Goal: Navigation & Orientation: Understand site structure

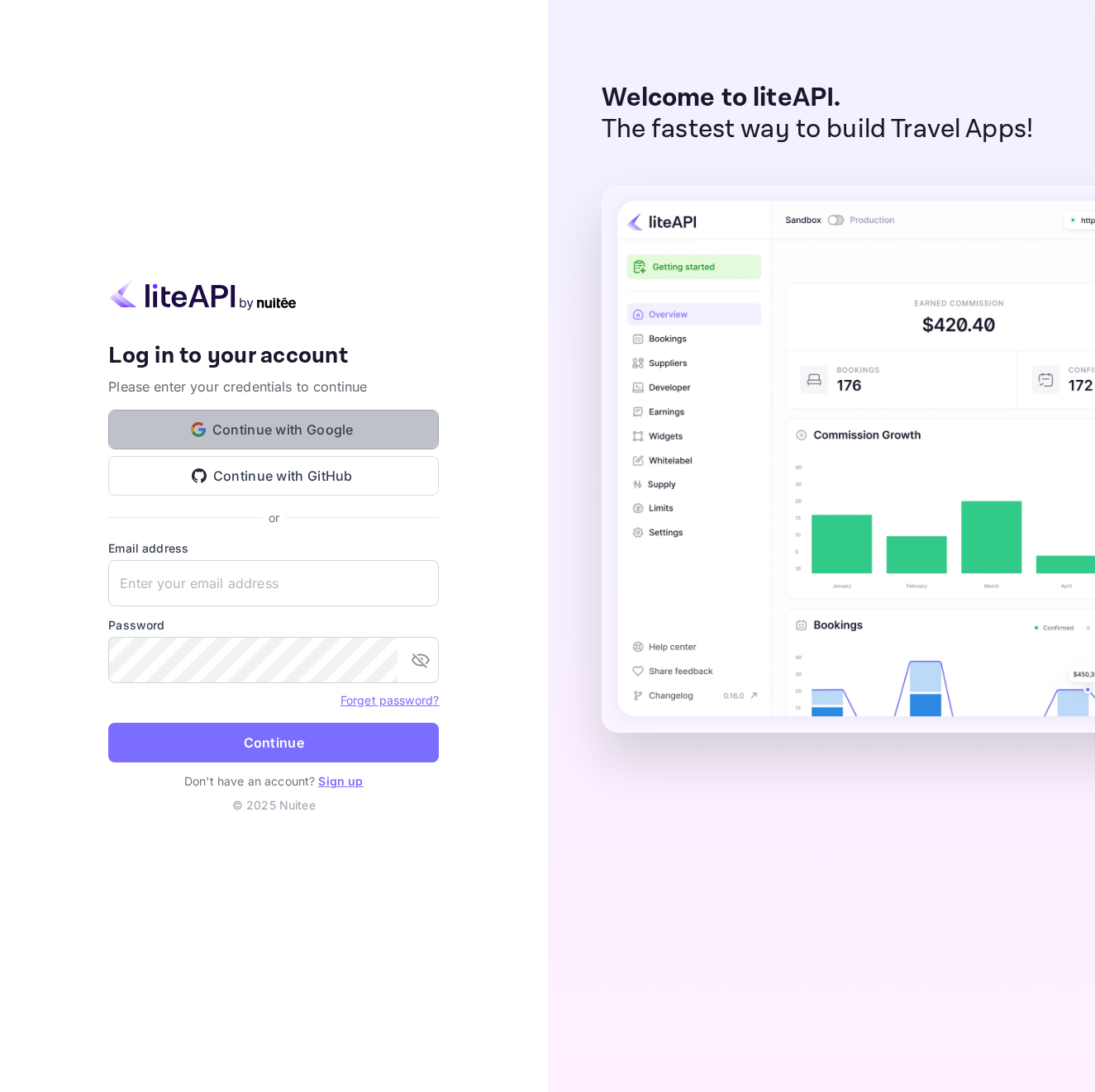
click at [285, 422] on button "Continue with Google" at bounding box center [274, 429] width 330 height 40
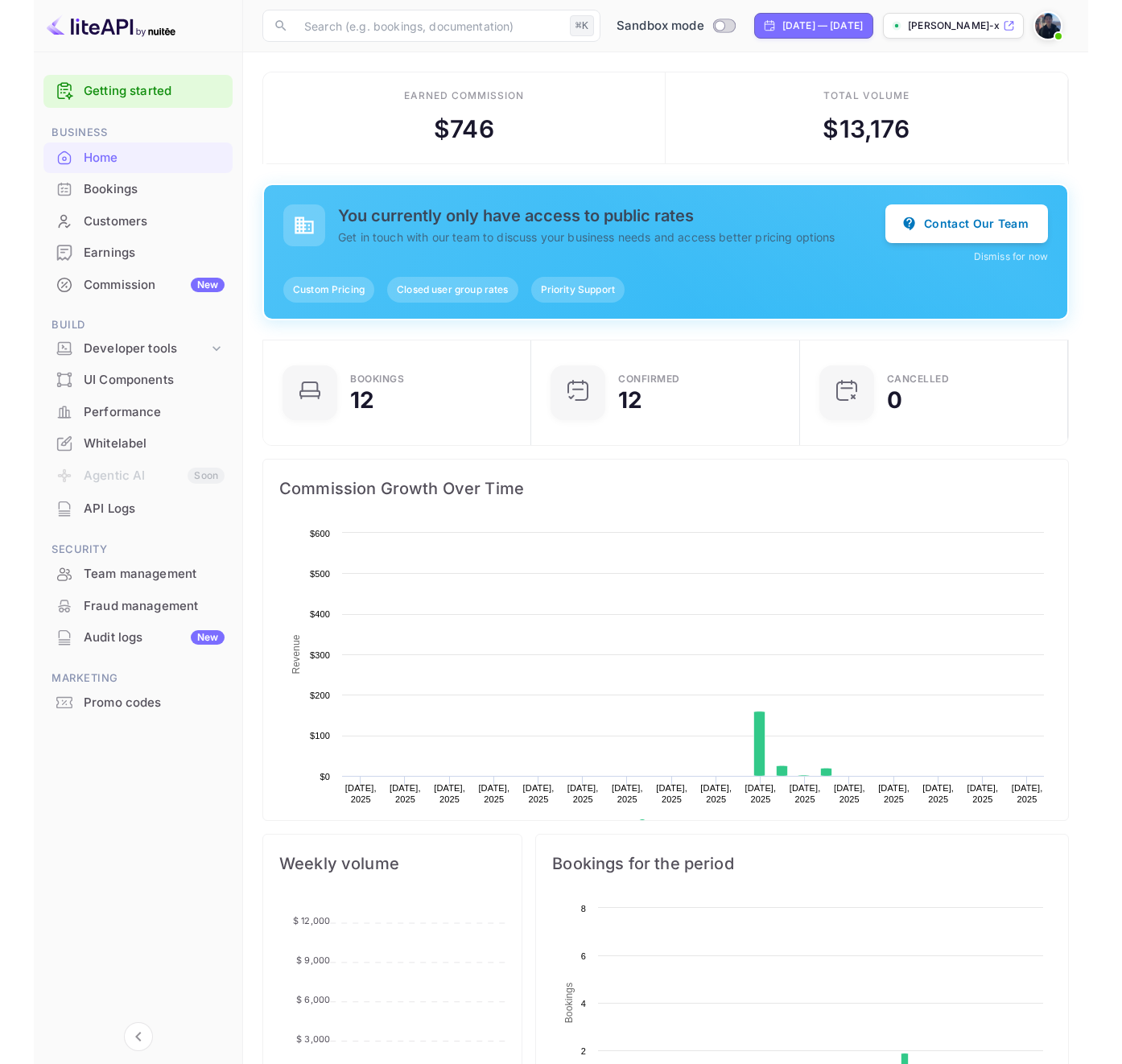
scroll to position [249, 247]
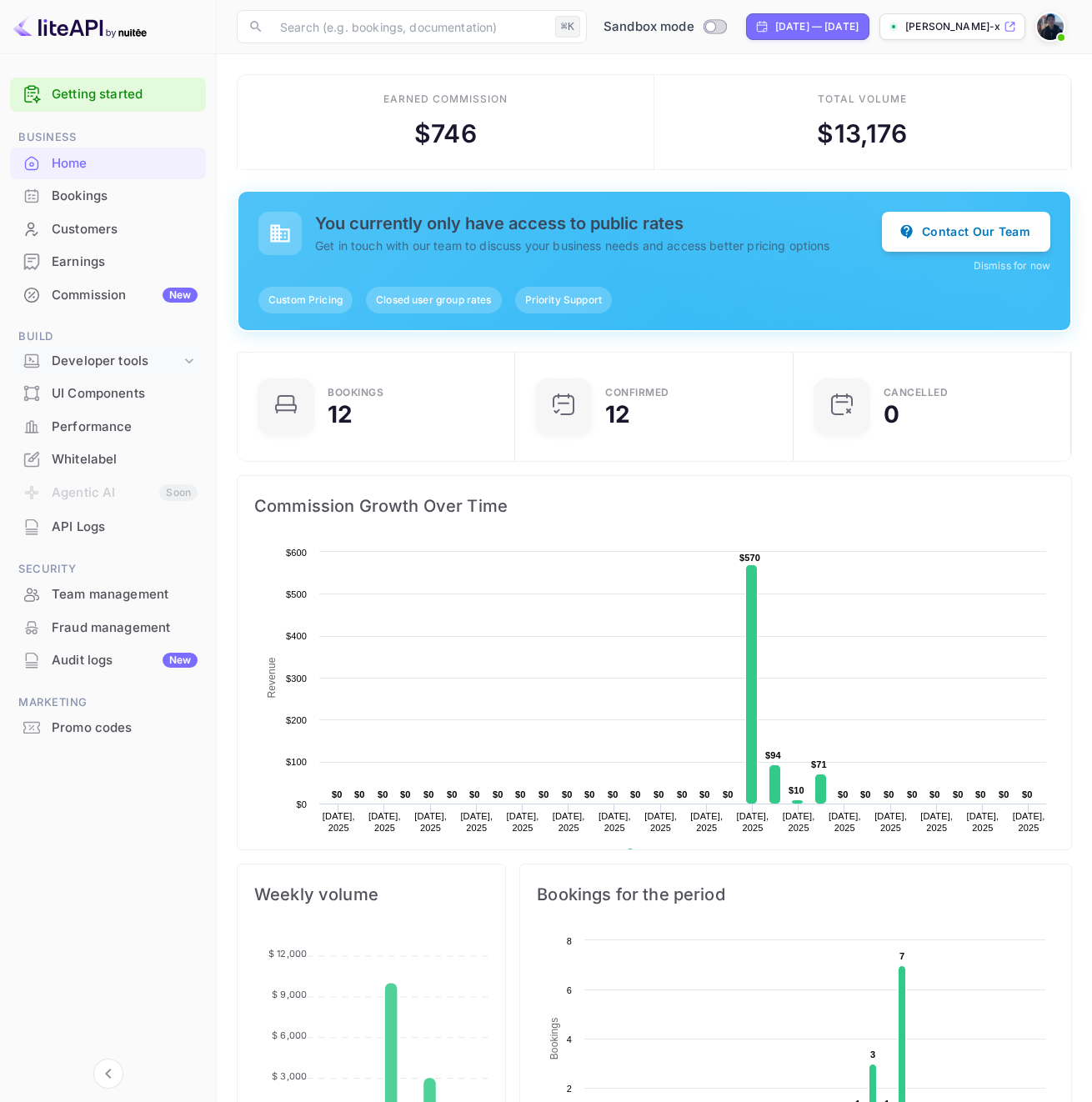
click at [191, 364] on icon at bounding box center [189, 361] width 17 height 17
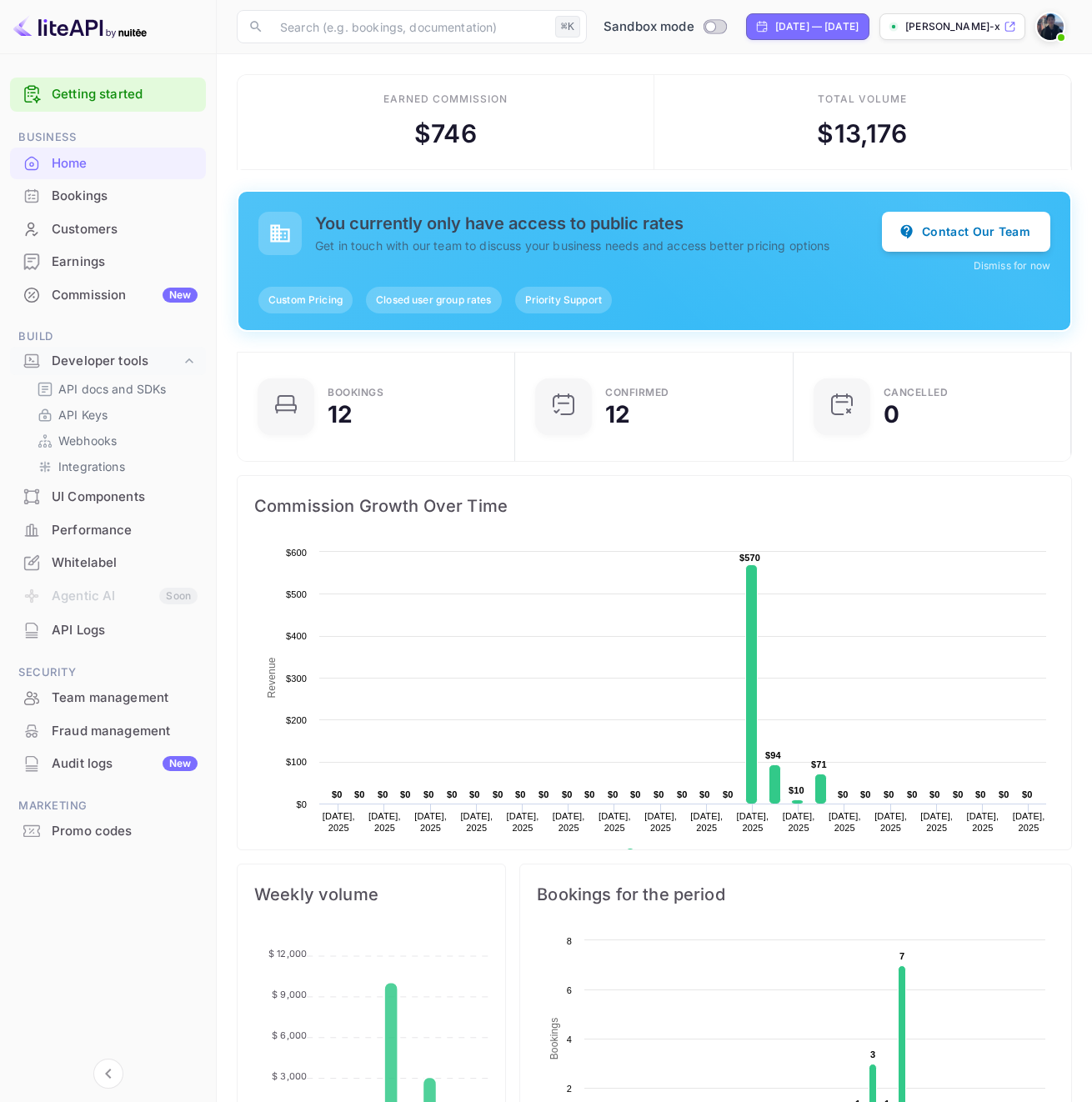
click at [624, 79] on div "Earned commission $ 746" at bounding box center [445, 122] width 416 height 95
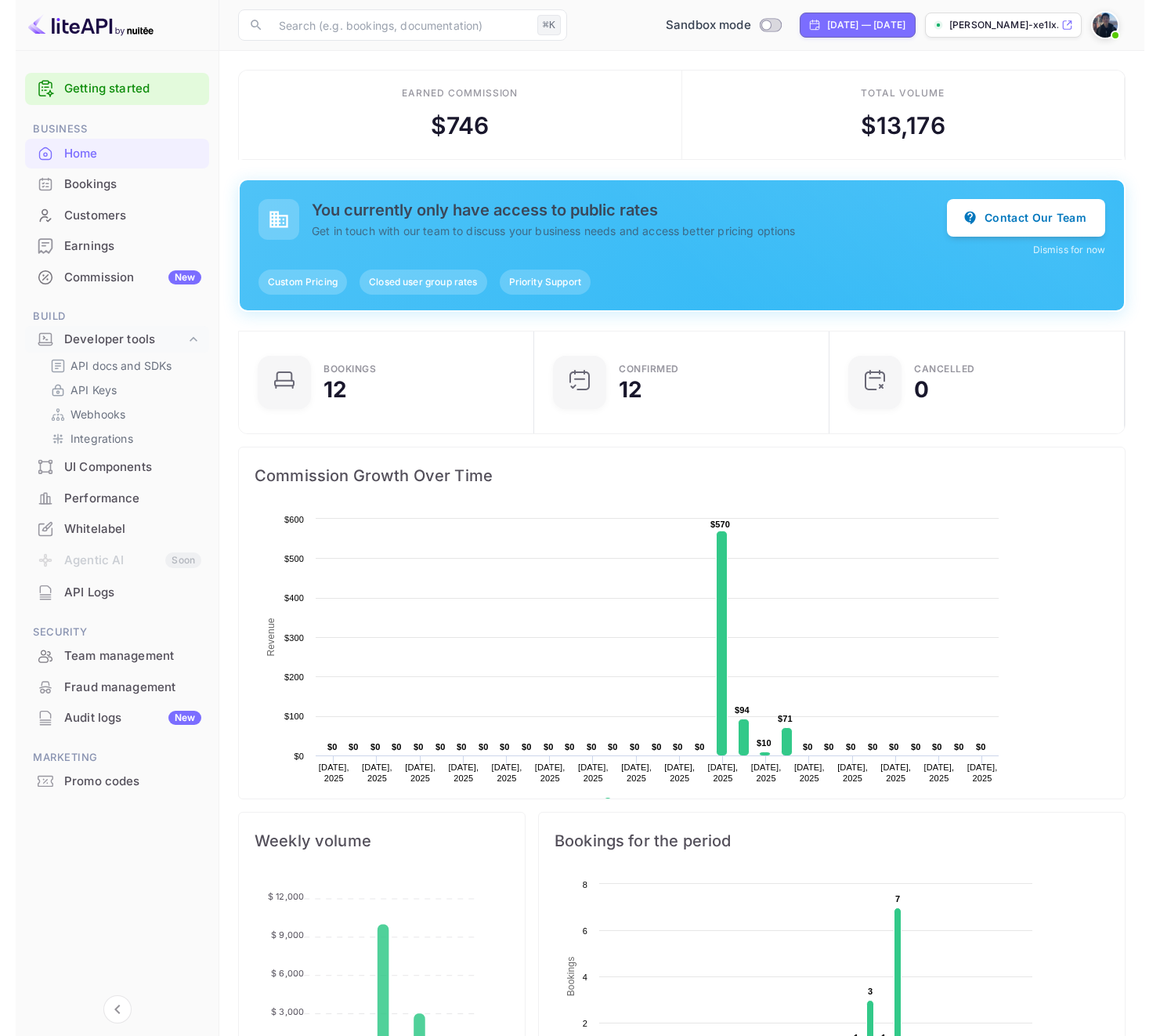
scroll to position [243, 285]
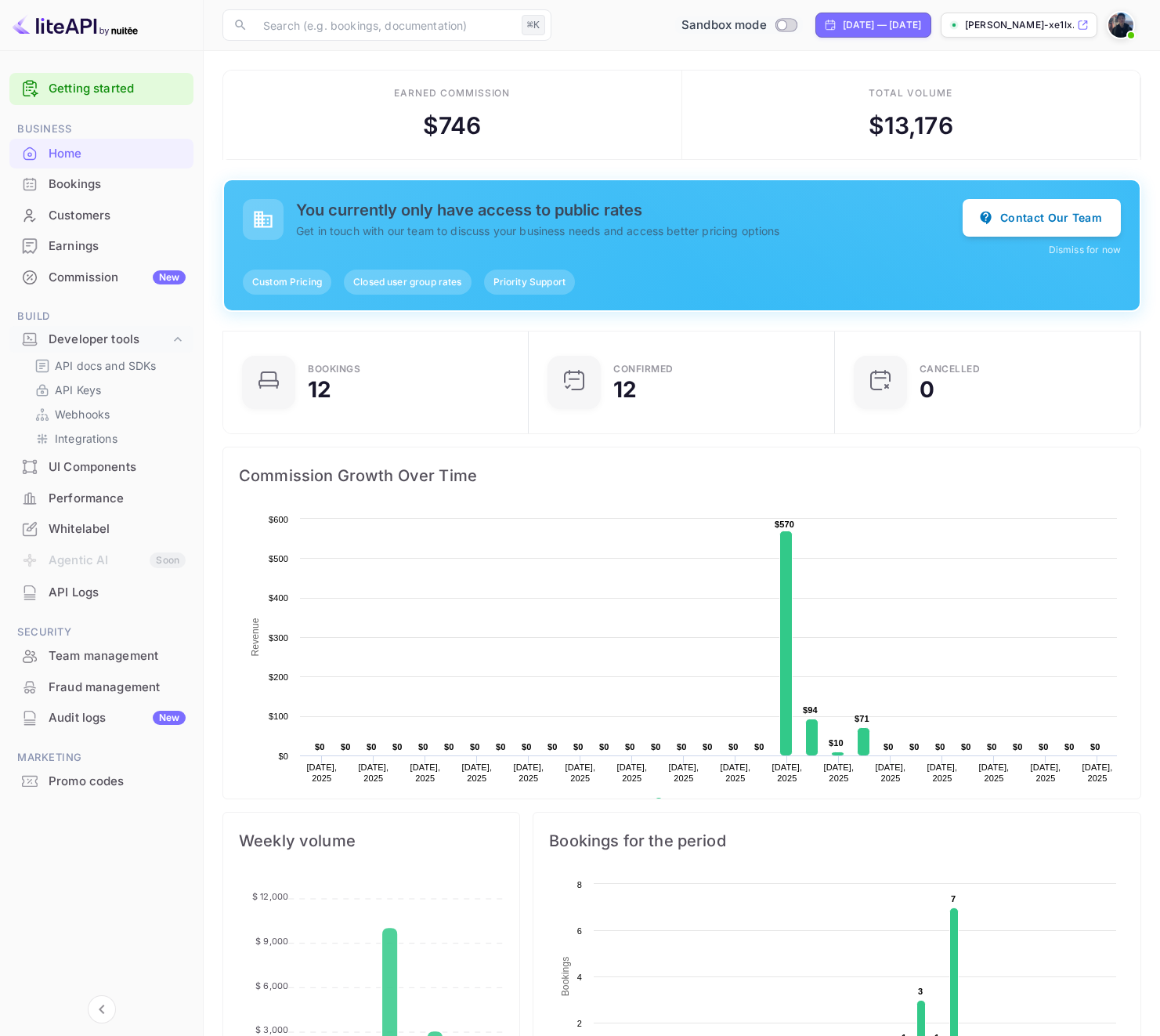
click at [766, 25] on input "Switch to Production mode" at bounding box center [782, 25] width 32 height 10
checkbox input "false"
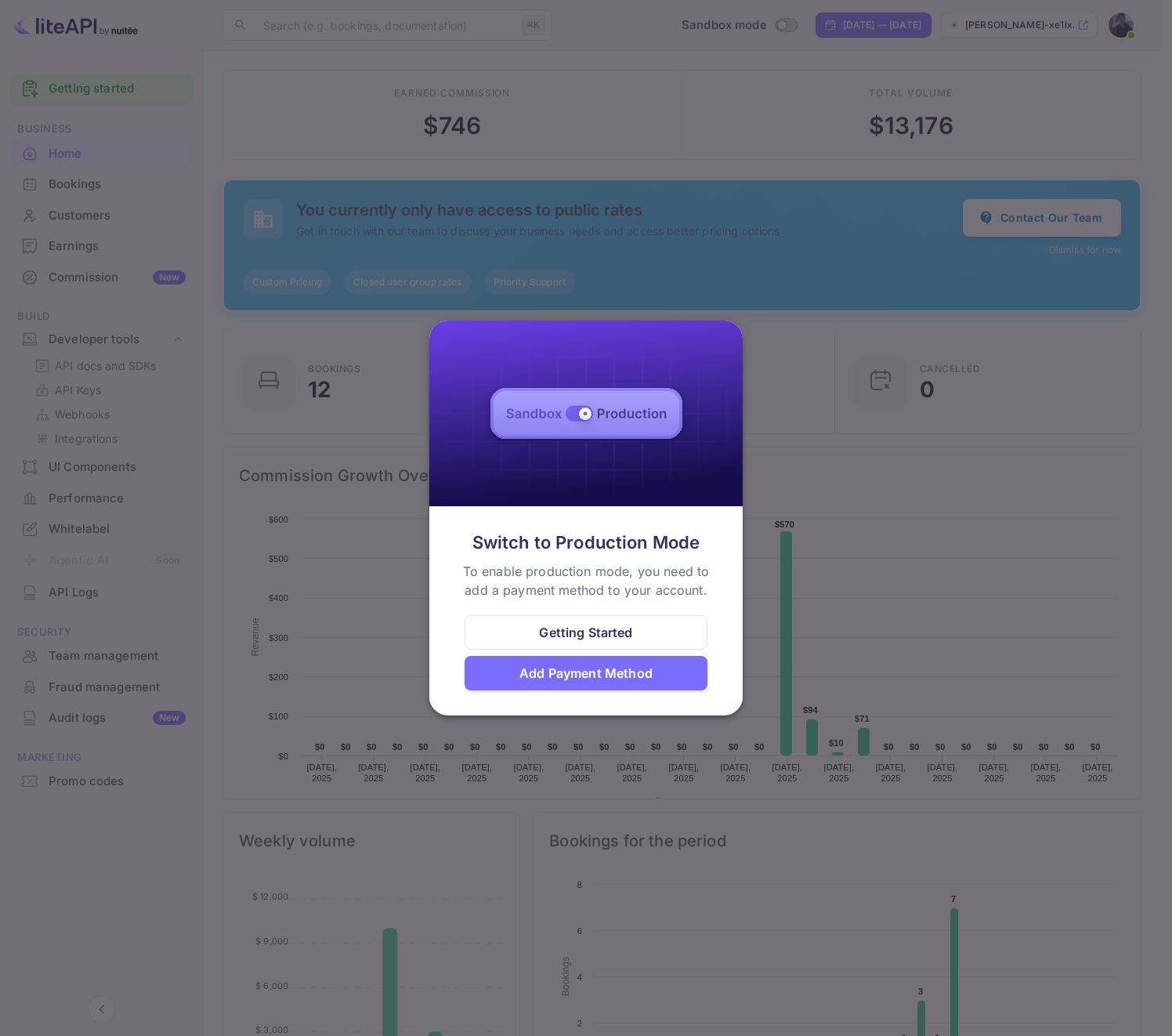
click at [940, 327] on div at bounding box center [586, 518] width 1172 height 1036
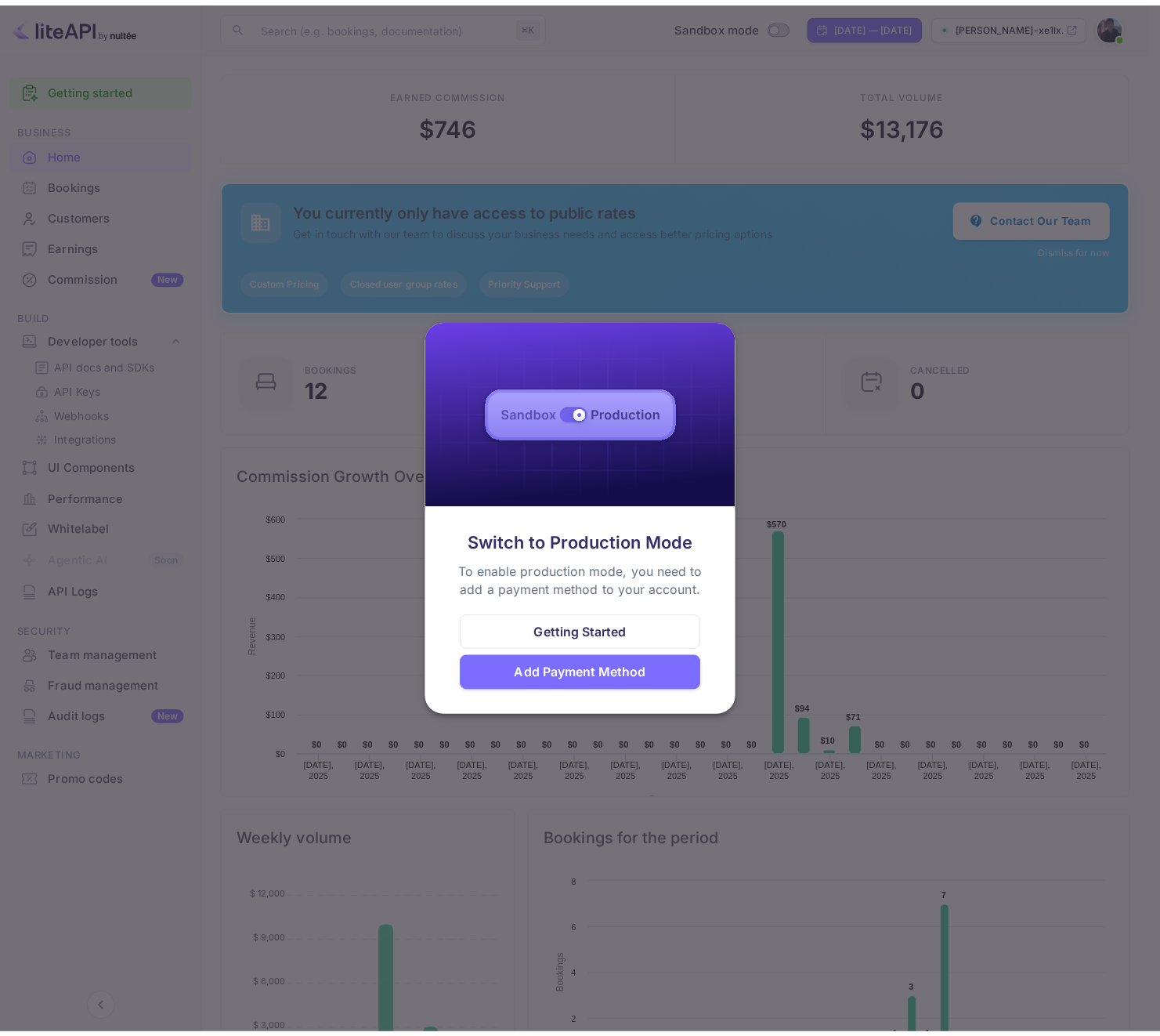
scroll to position [13, 13]
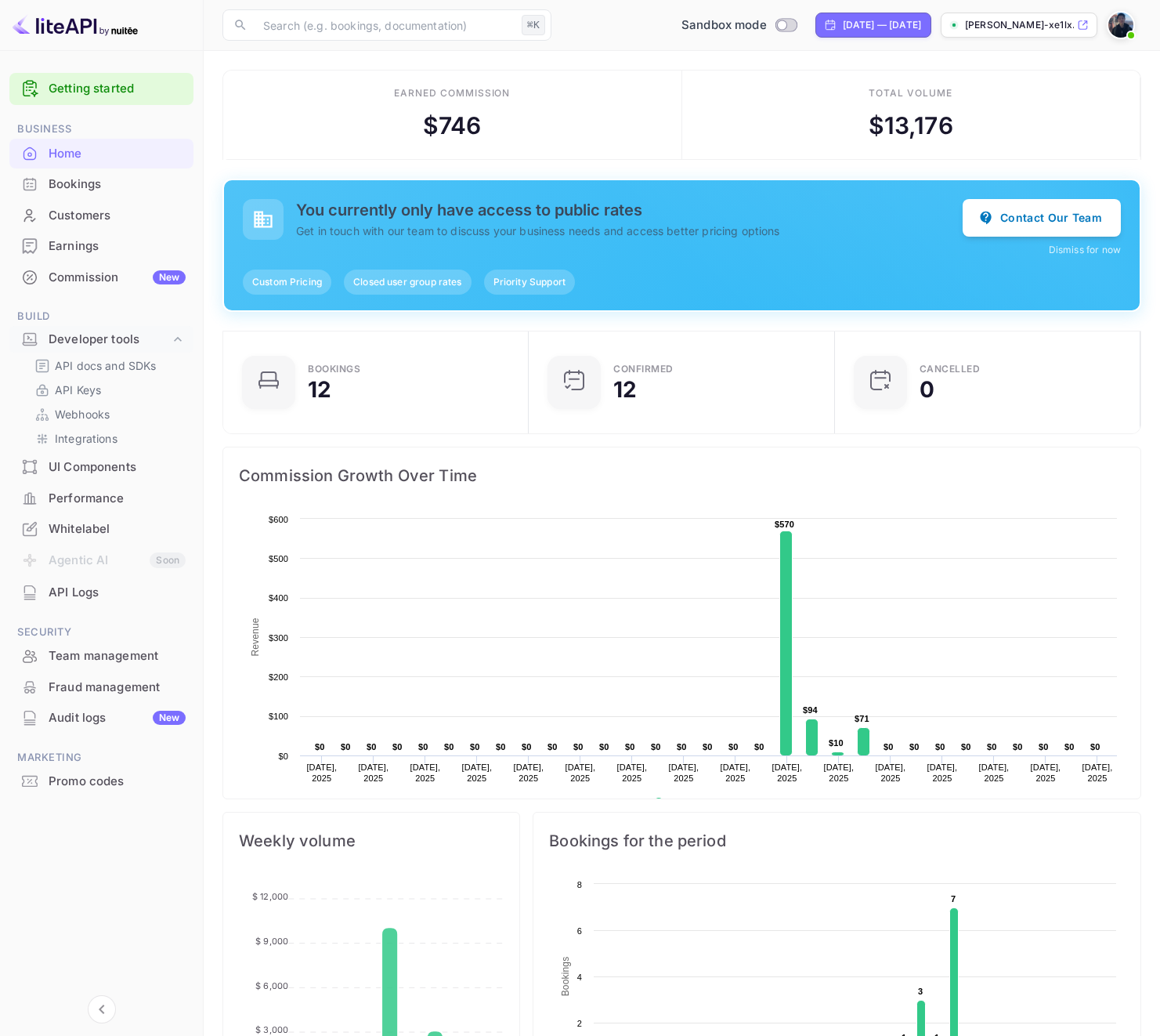
click at [266, 114] on div "Earned commission $ 746" at bounding box center [452, 115] width 459 height 89
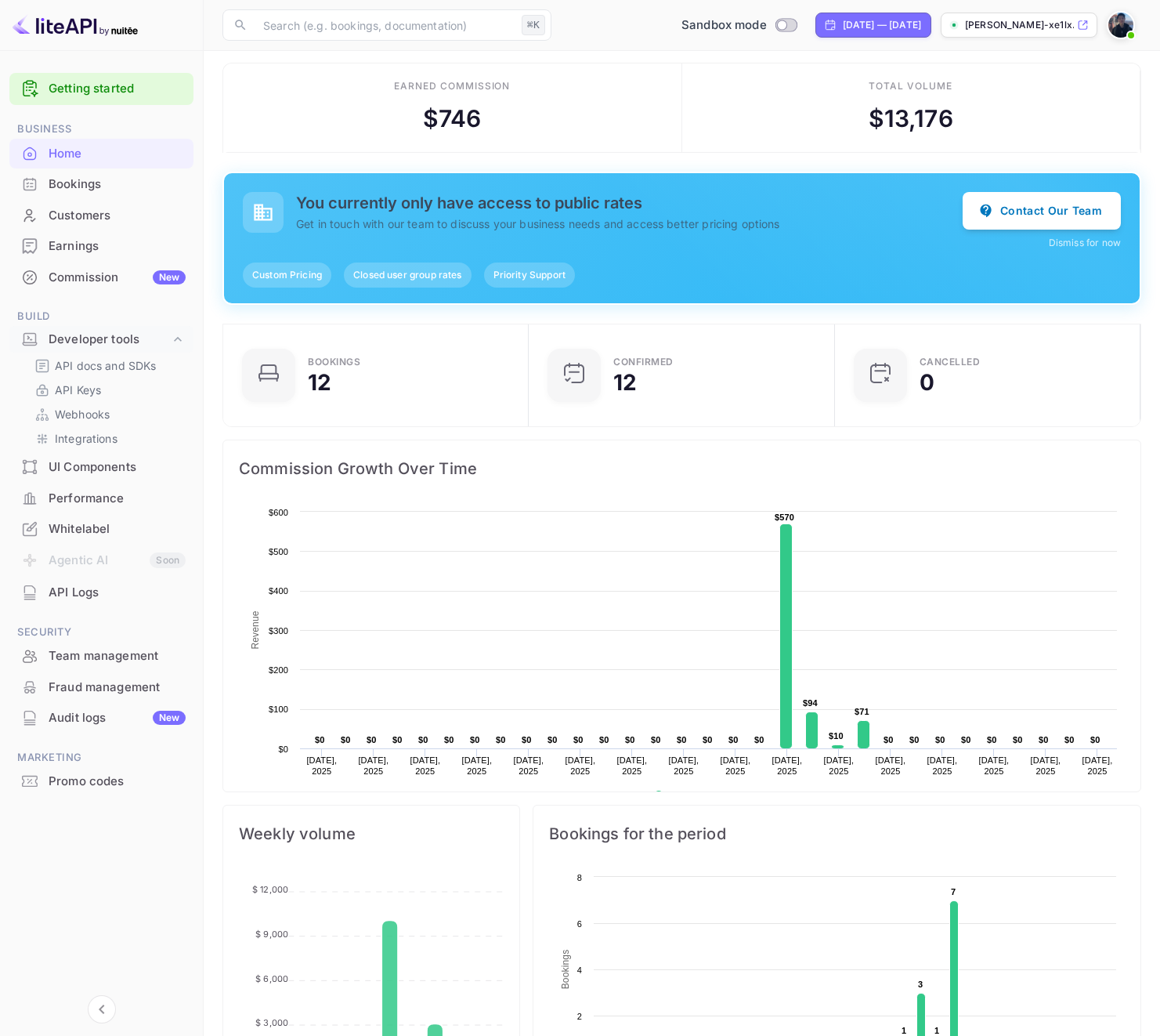
scroll to position [24, 0]
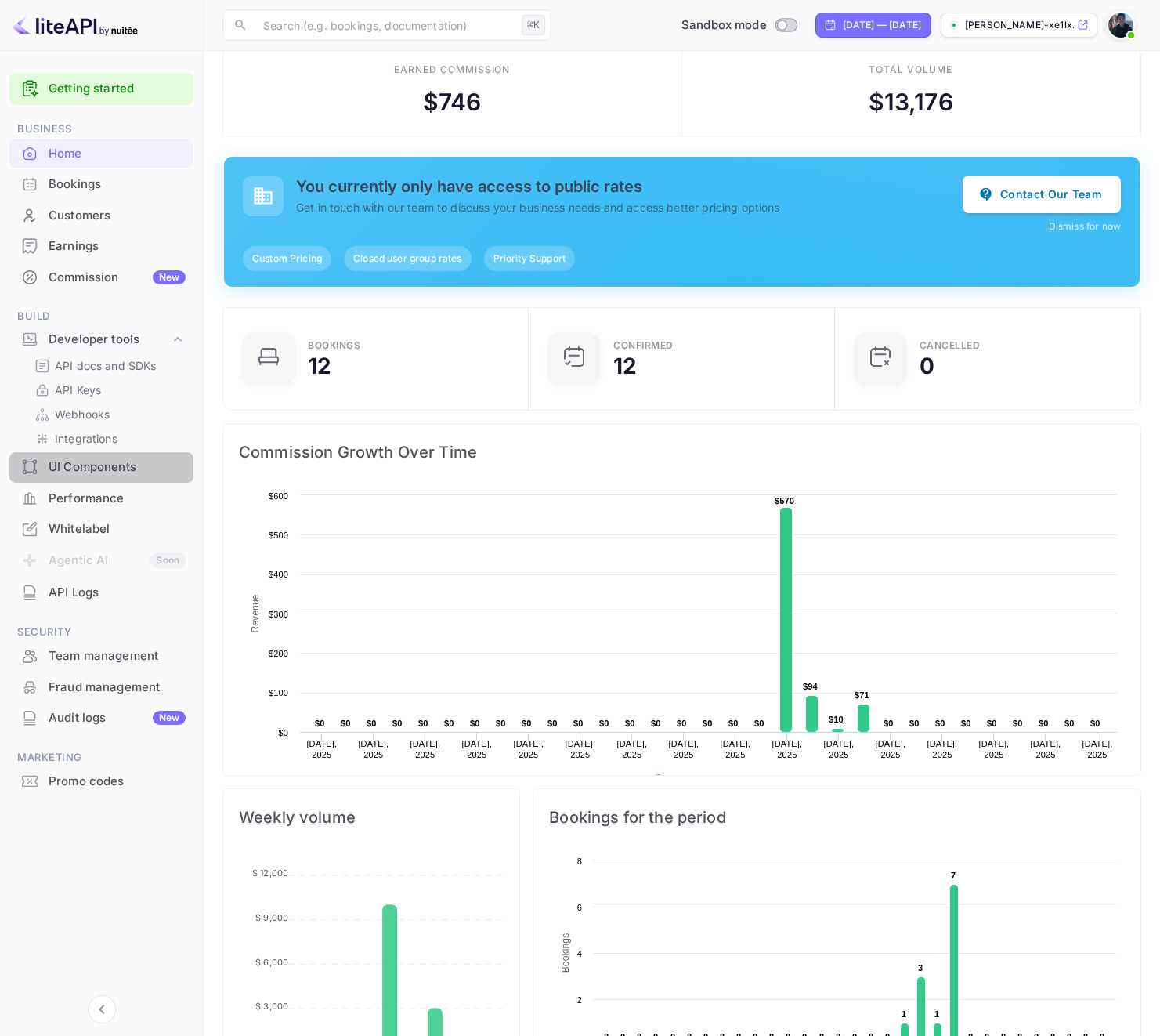
click at [96, 452] on div "UI Components" at bounding box center [101, 467] width 184 height 31
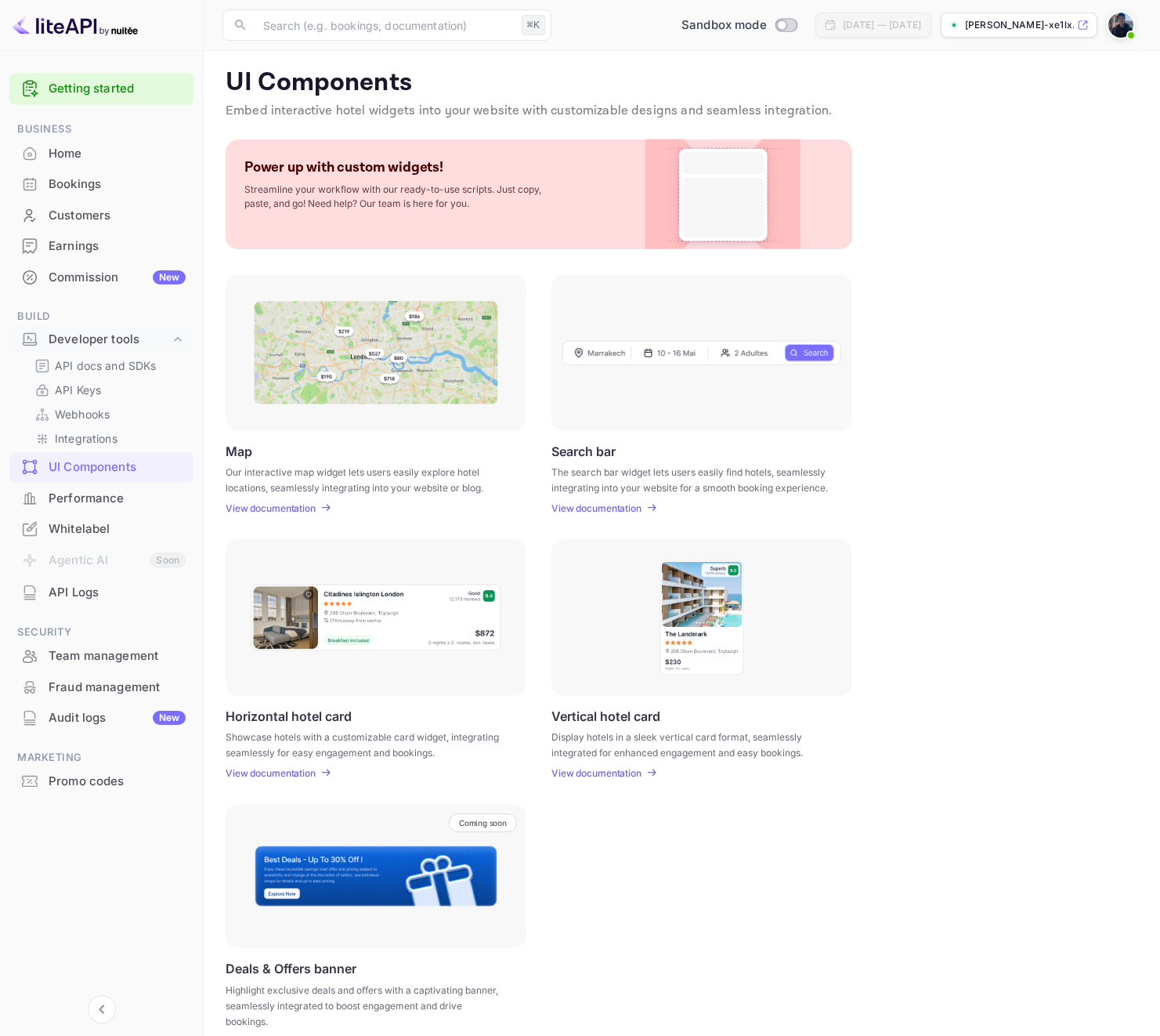
scroll to position [3, 0]
click at [81, 169] on div "Bookings" at bounding box center [101, 184] width 184 height 31
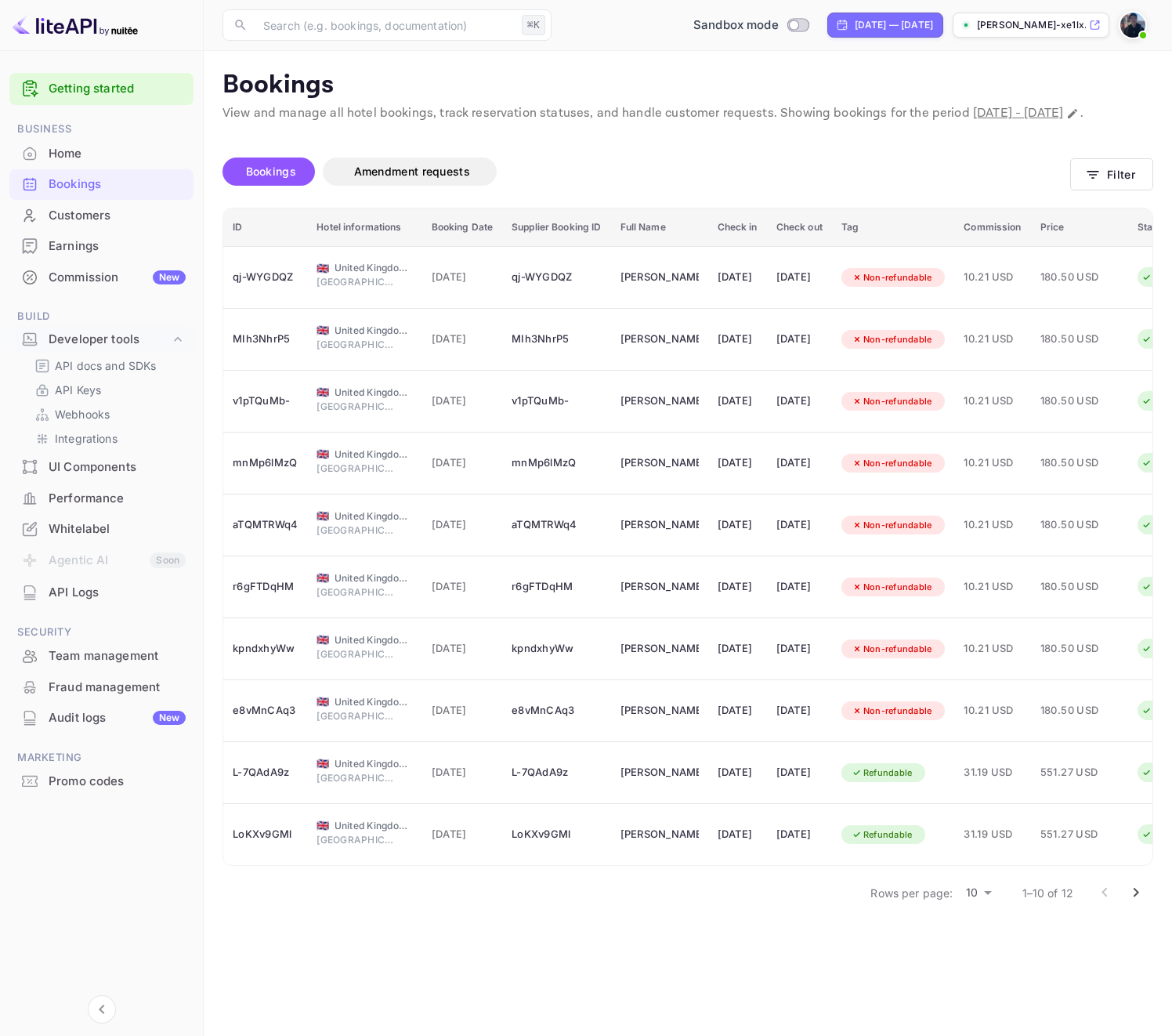
click at [96, 474] on div "UI Components" at bounding box center [116, 467] width 137 height 18
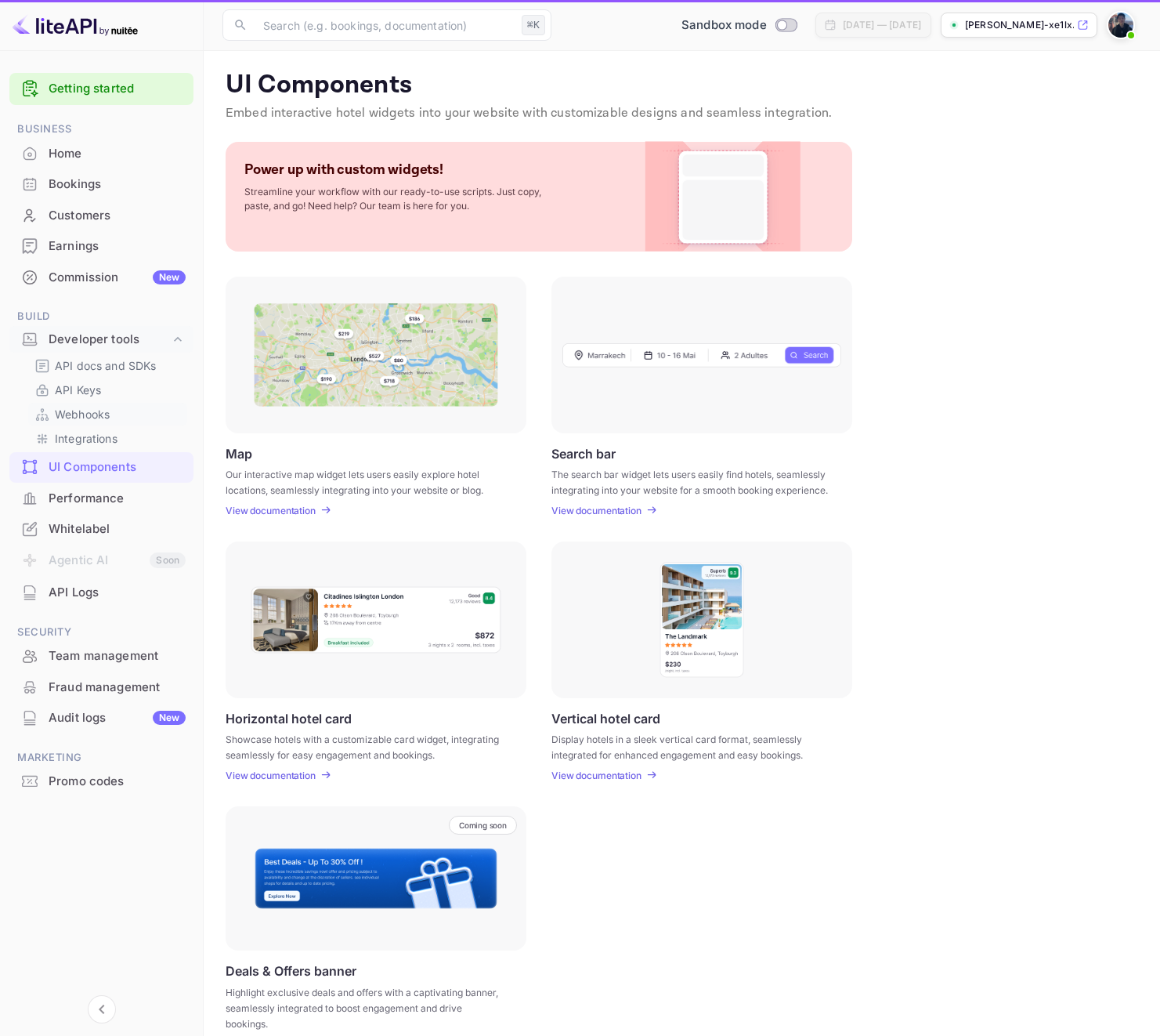
click at [115, 406] on link "Webhooks" at bounding box center [108, 414] width 146 height 17
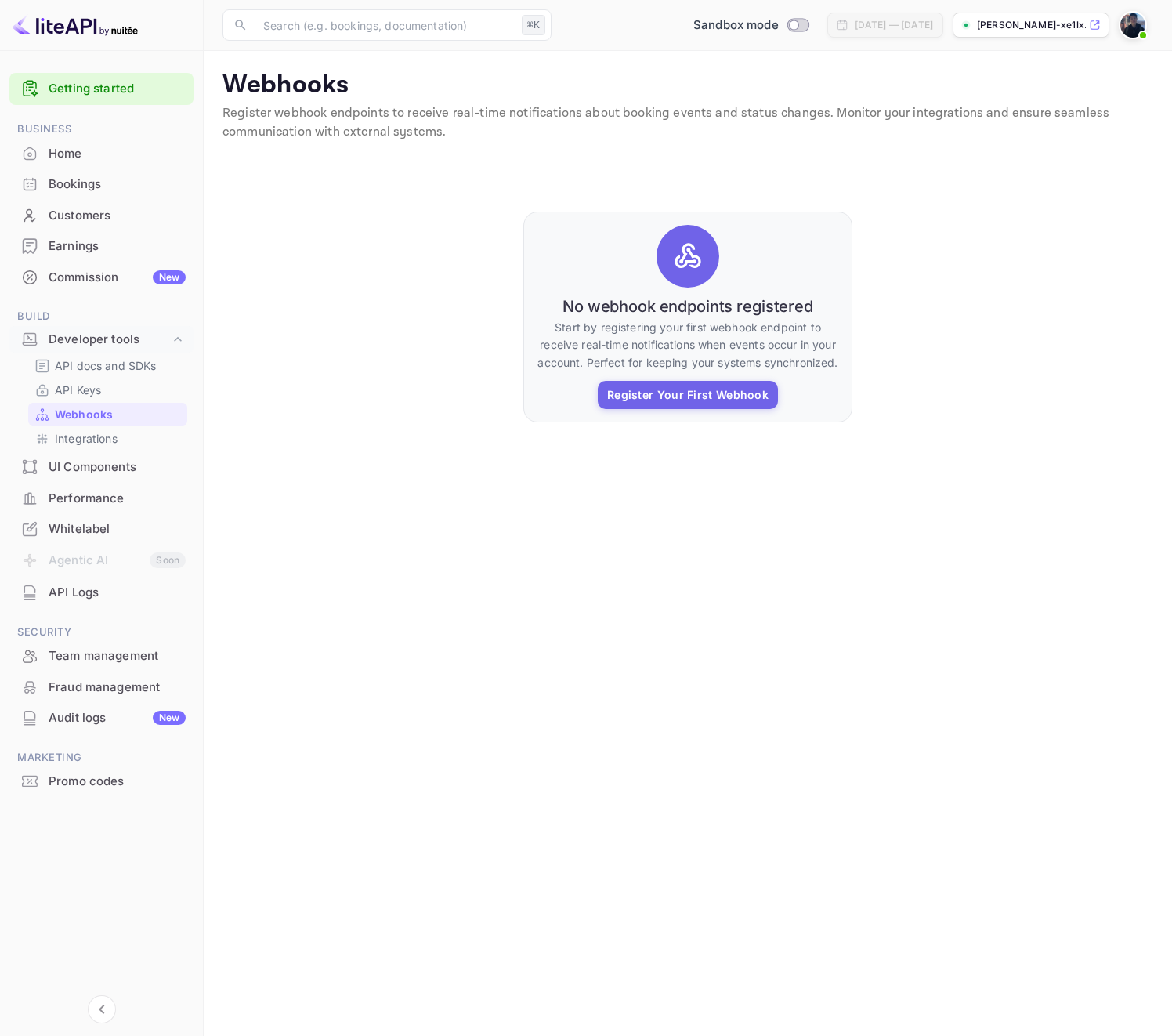
click at [104, 539] on div "Whitelabel" at bounding box center [101, 529] width 184 height 31
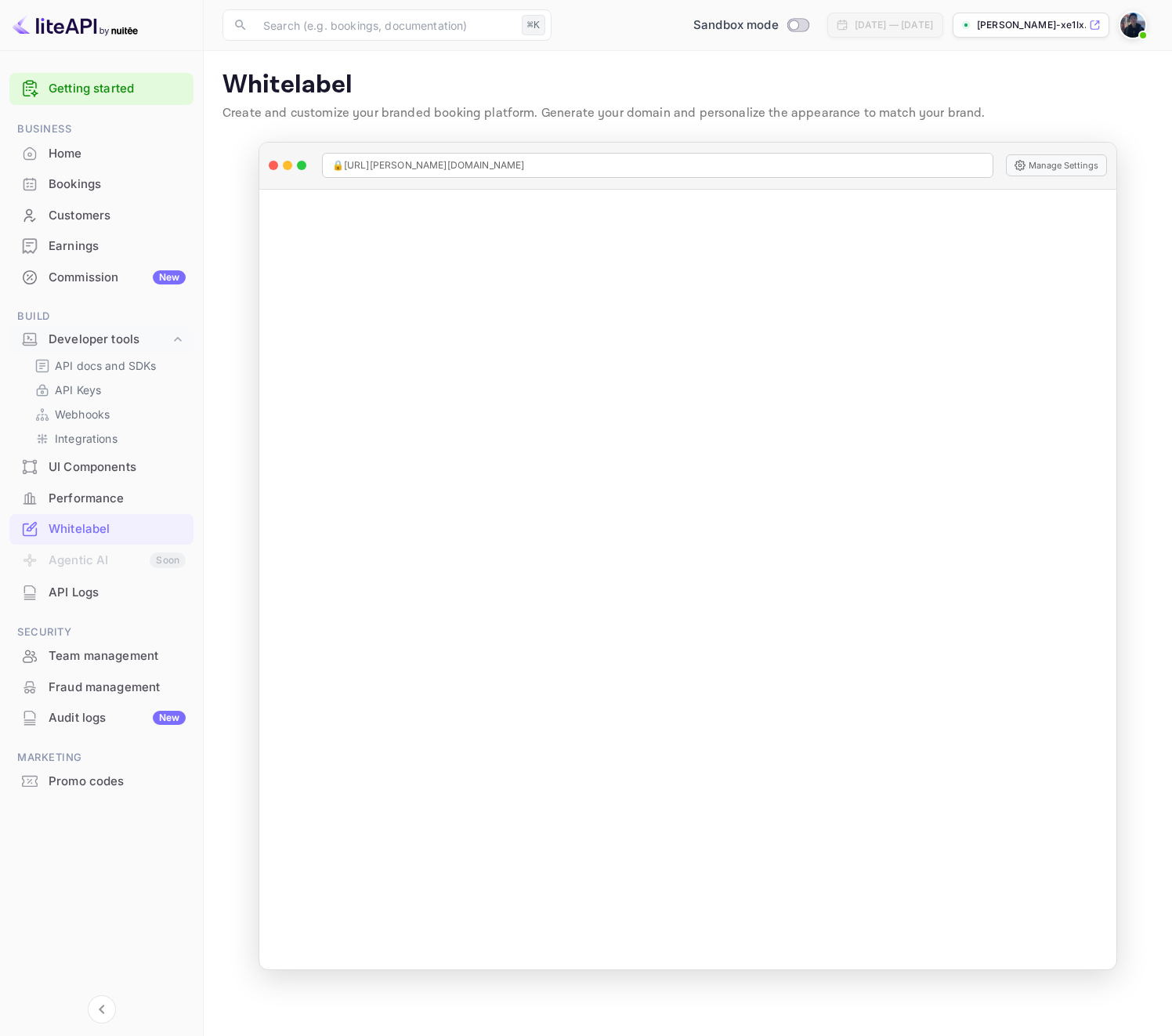
click at [1038, 108] on p "Create and customize your branded booking platform. Generate your domain and pe…" at bounding box center [687, 114] width 931 height 19
click at [106, 410] on p "Webhooks" at bounding box center [81, 414] width 55 height 17
click at [104, 383] on link "API Keys" at bounding box center [108, 390] width 146 height 17
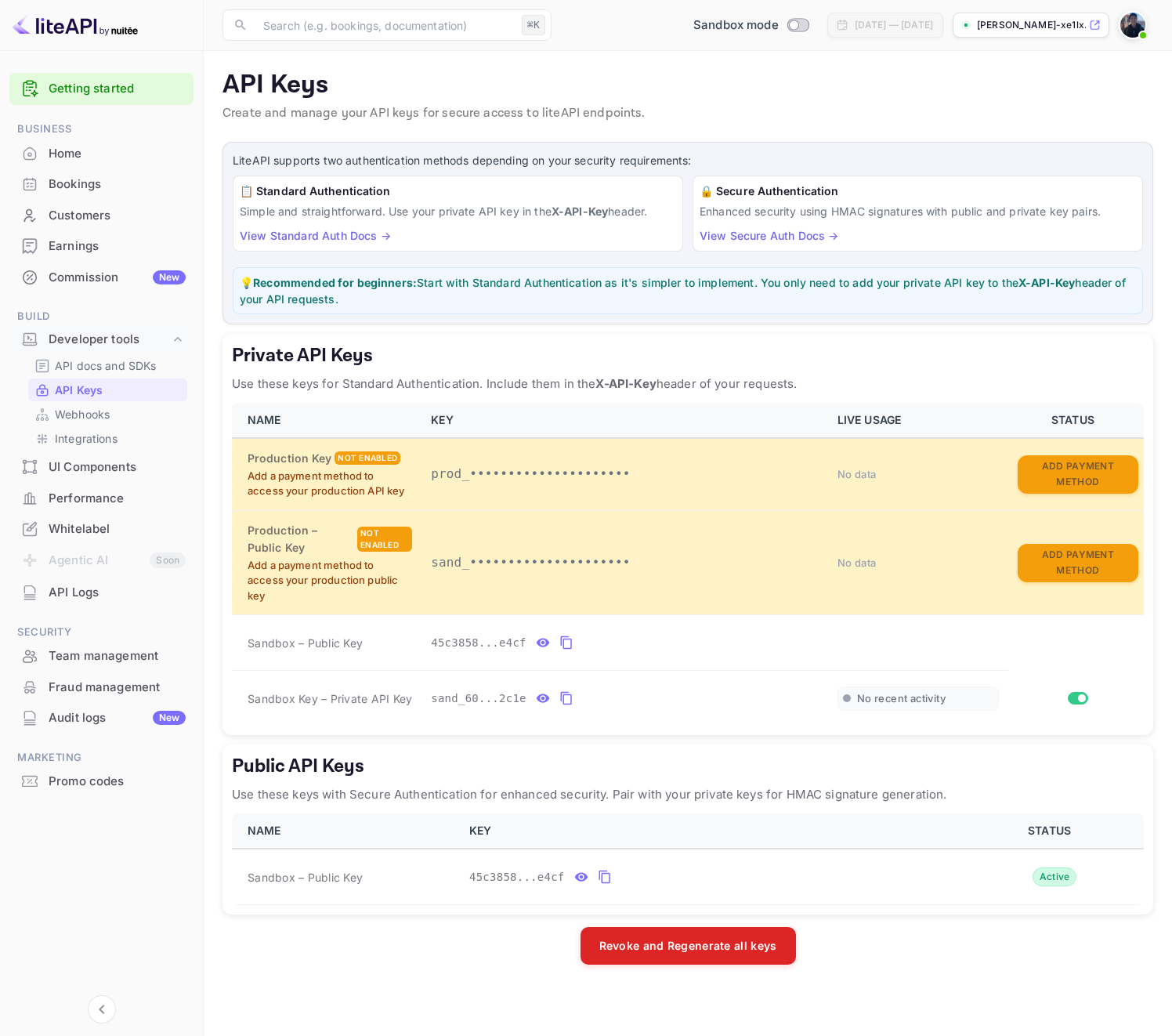
click at [119, 29] on img at bounding box center [75, 25] width 126 height 25
click at [668, 58] on main "API Keys Create and manage your API keys for secure access to liteAPI endpoints…" at bounding box center [688, 543] width 969 height 985
click at [94, 360] on p "API docs and SDKs" at bounding box center [105, 365] width 102 height 17
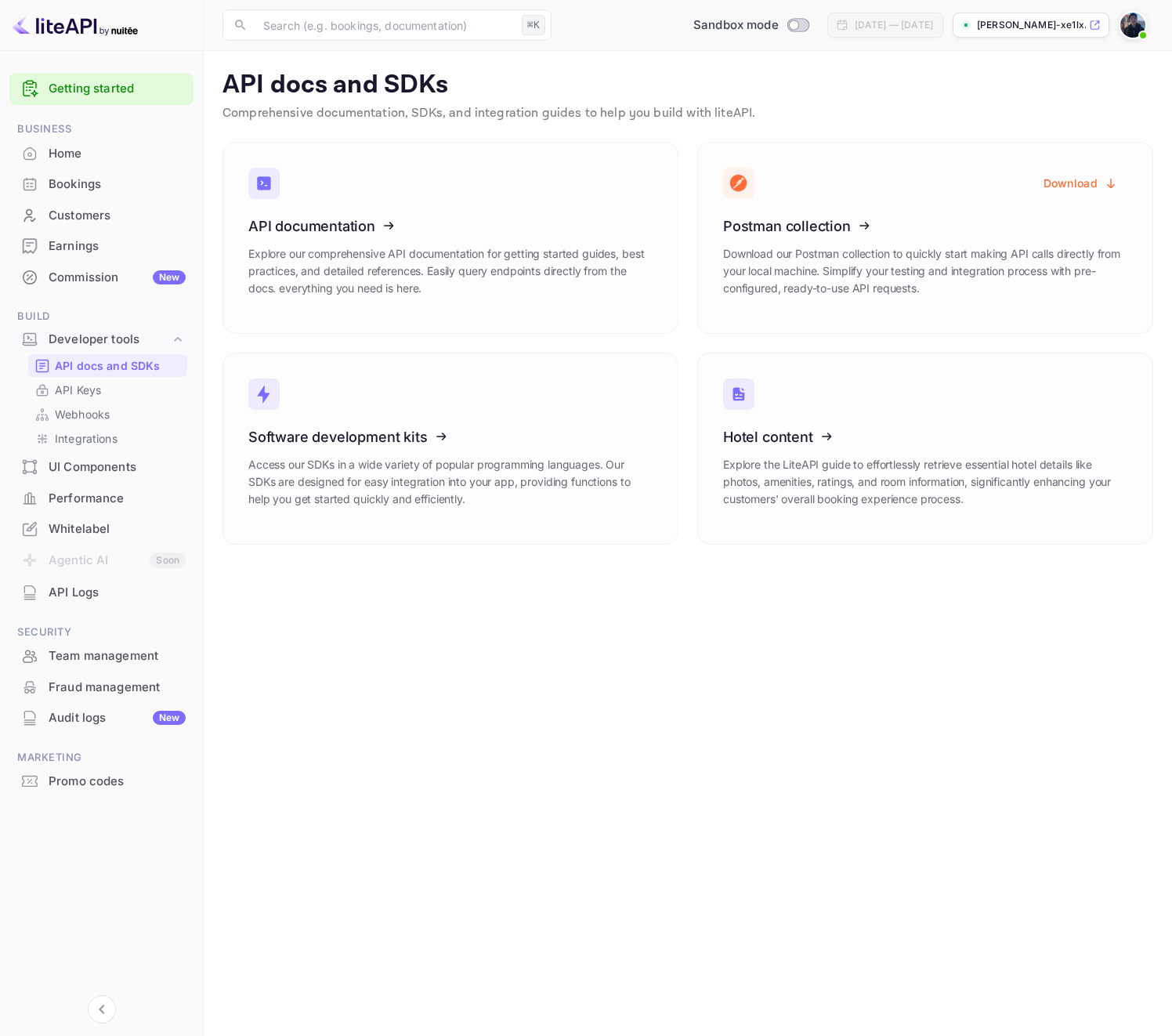
click at [85, 164] on div "Home" at bounding box center [101, 153] width 184 height 31
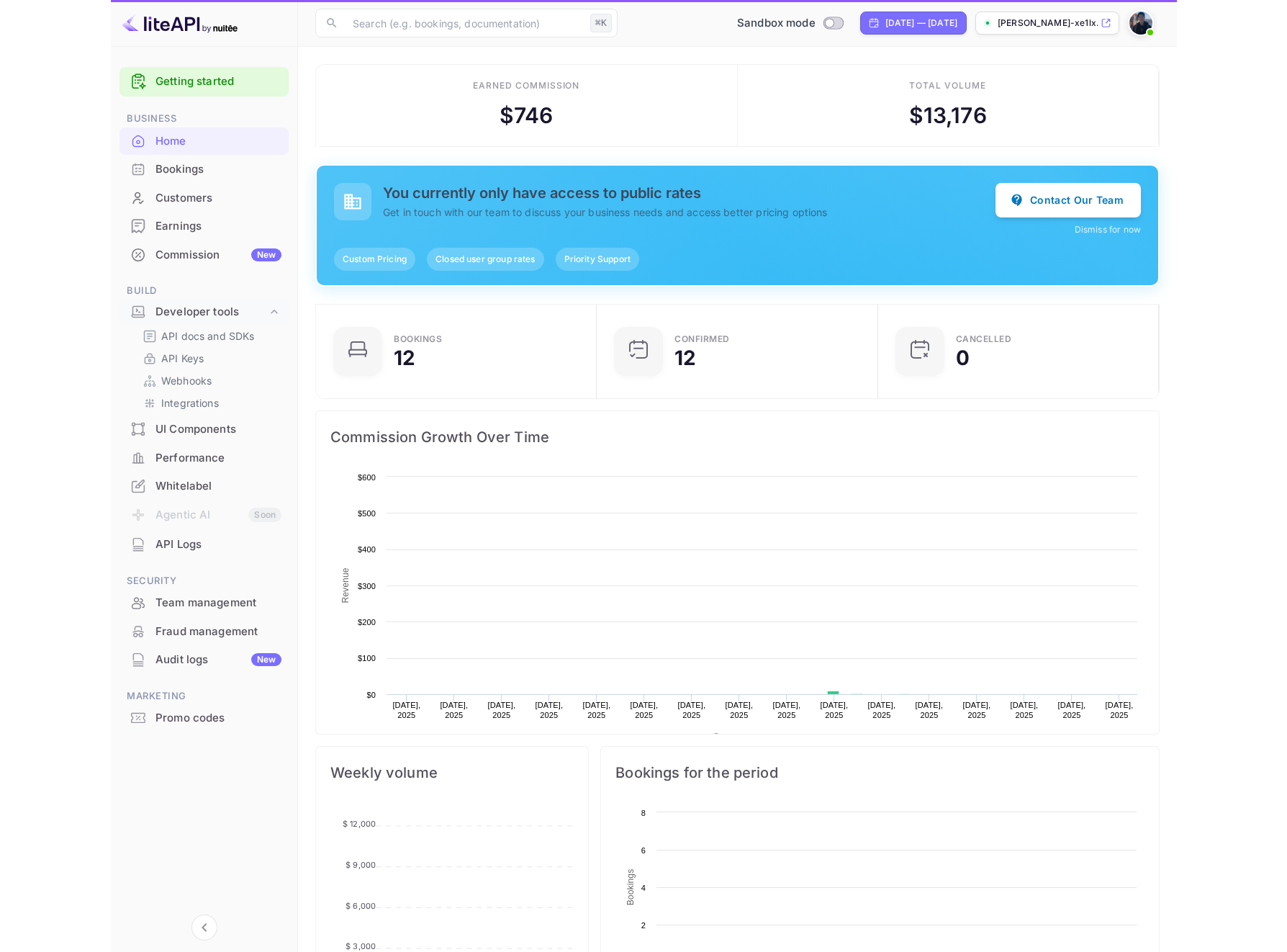
scroll to position [223, 262]
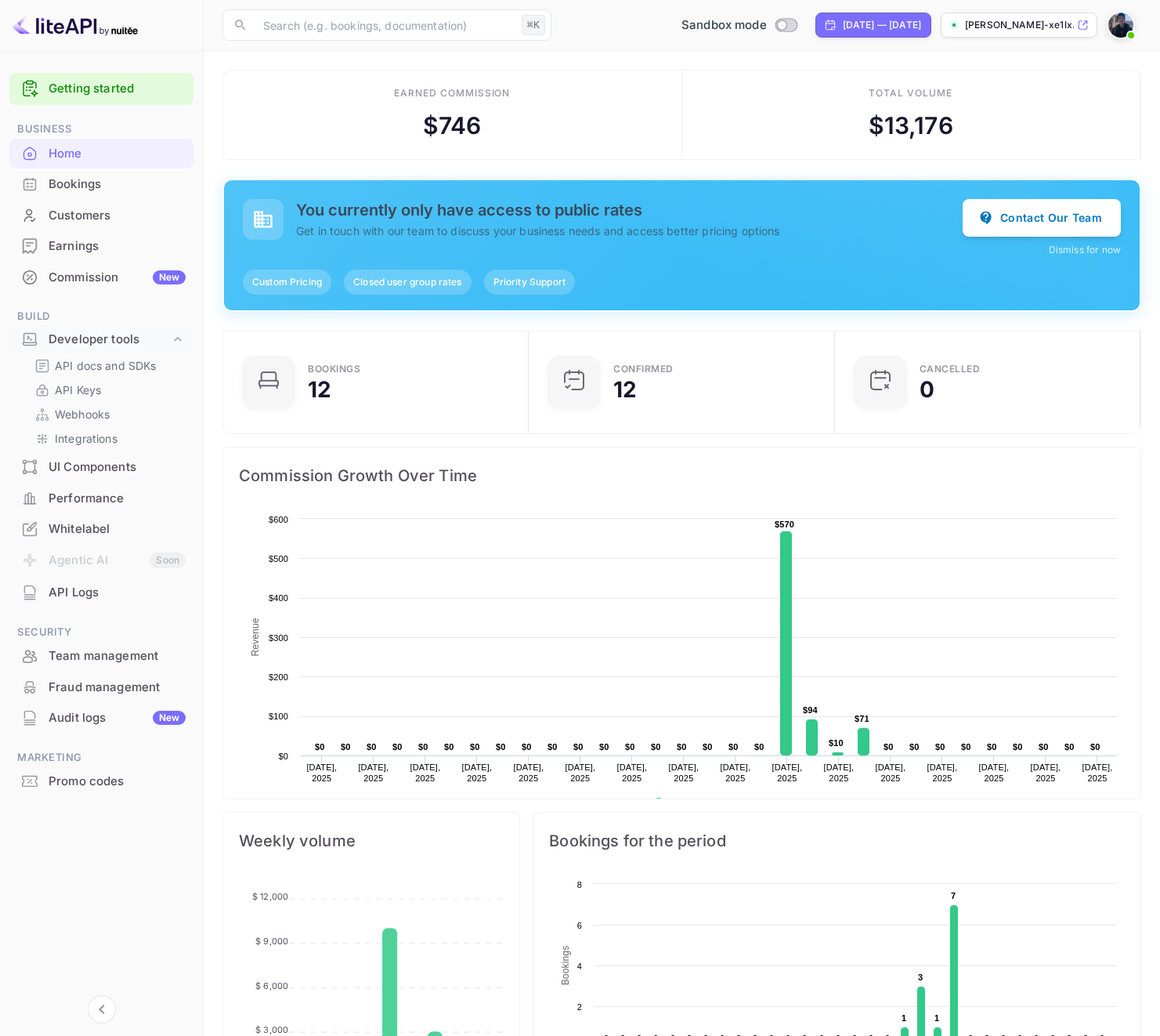
click at [241, 142] on div "Earned commission $ 746" at bounding box center [452, 115] width 459 height 89
click at [100, 419] on p "Webhooks" at bounding box center [81, 414] width 55 height 17
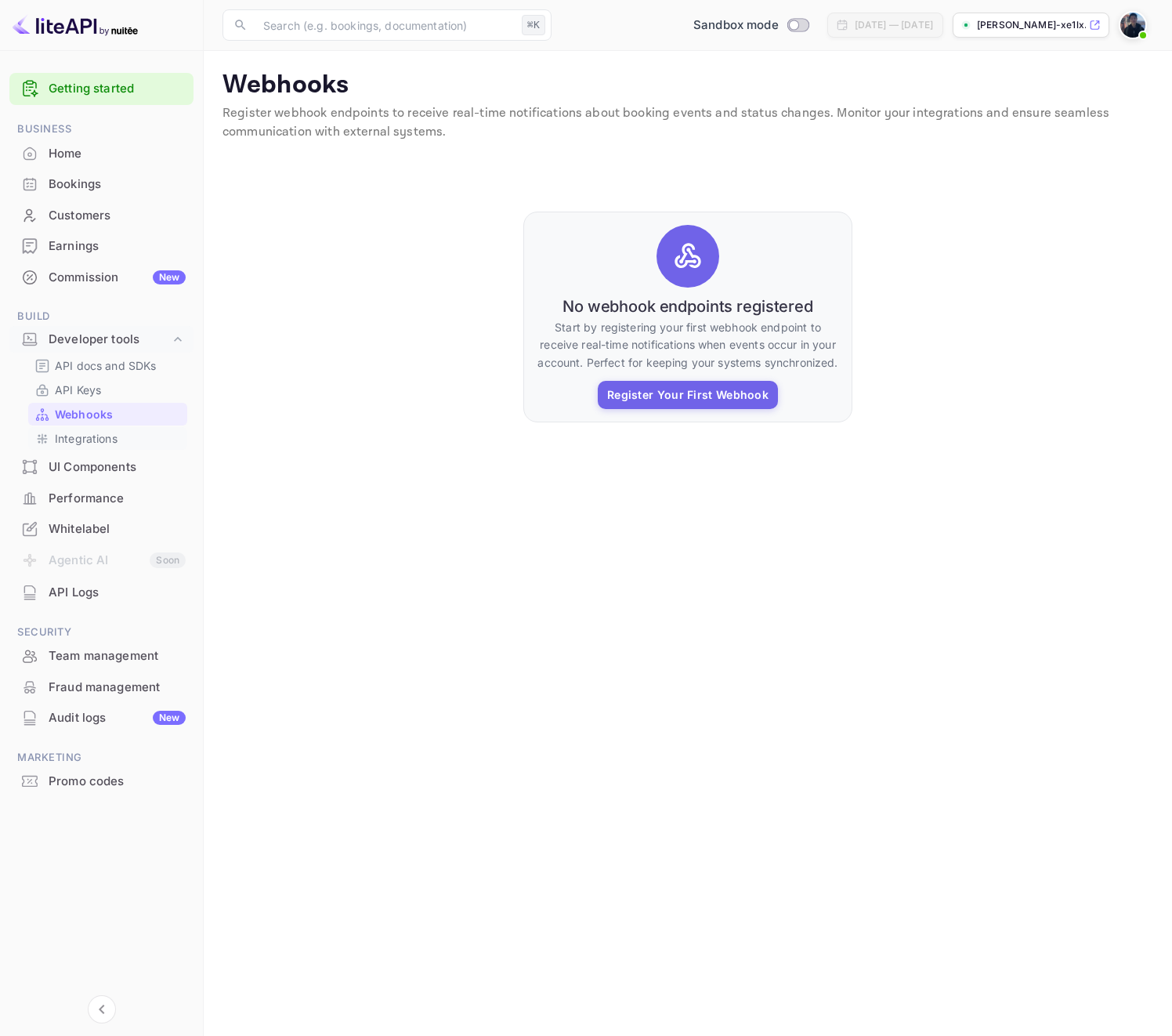
click at [93, 443] on p "Integrations" at bounding box center [85, 438] width 62 height 17
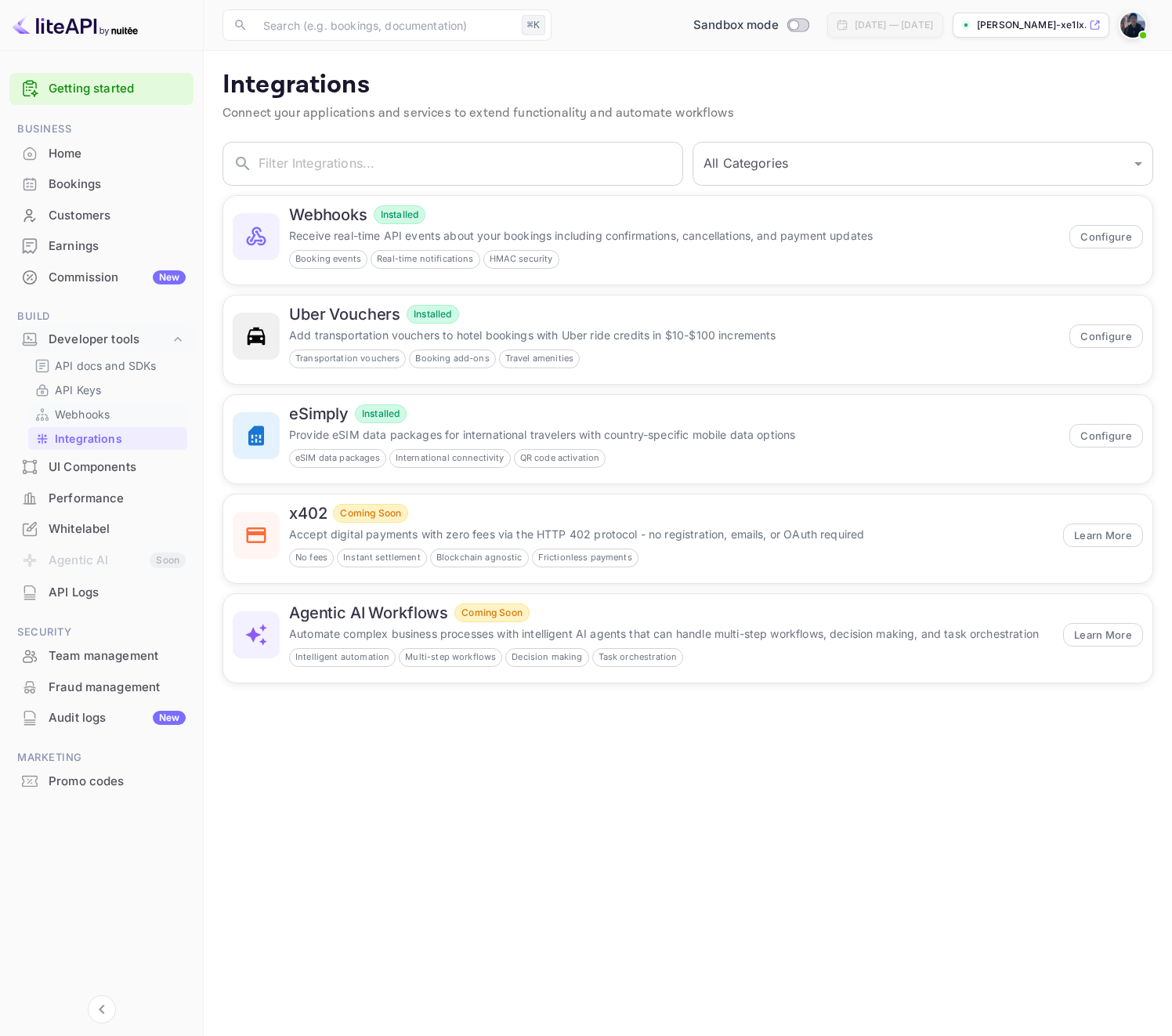
click at [118, 425] on div "Webhooks" at bounding box center [108, 414] width 159 height 23
click at [123, 389] on link "API Keys" at bounding box center [108, 390] width 146 height 17
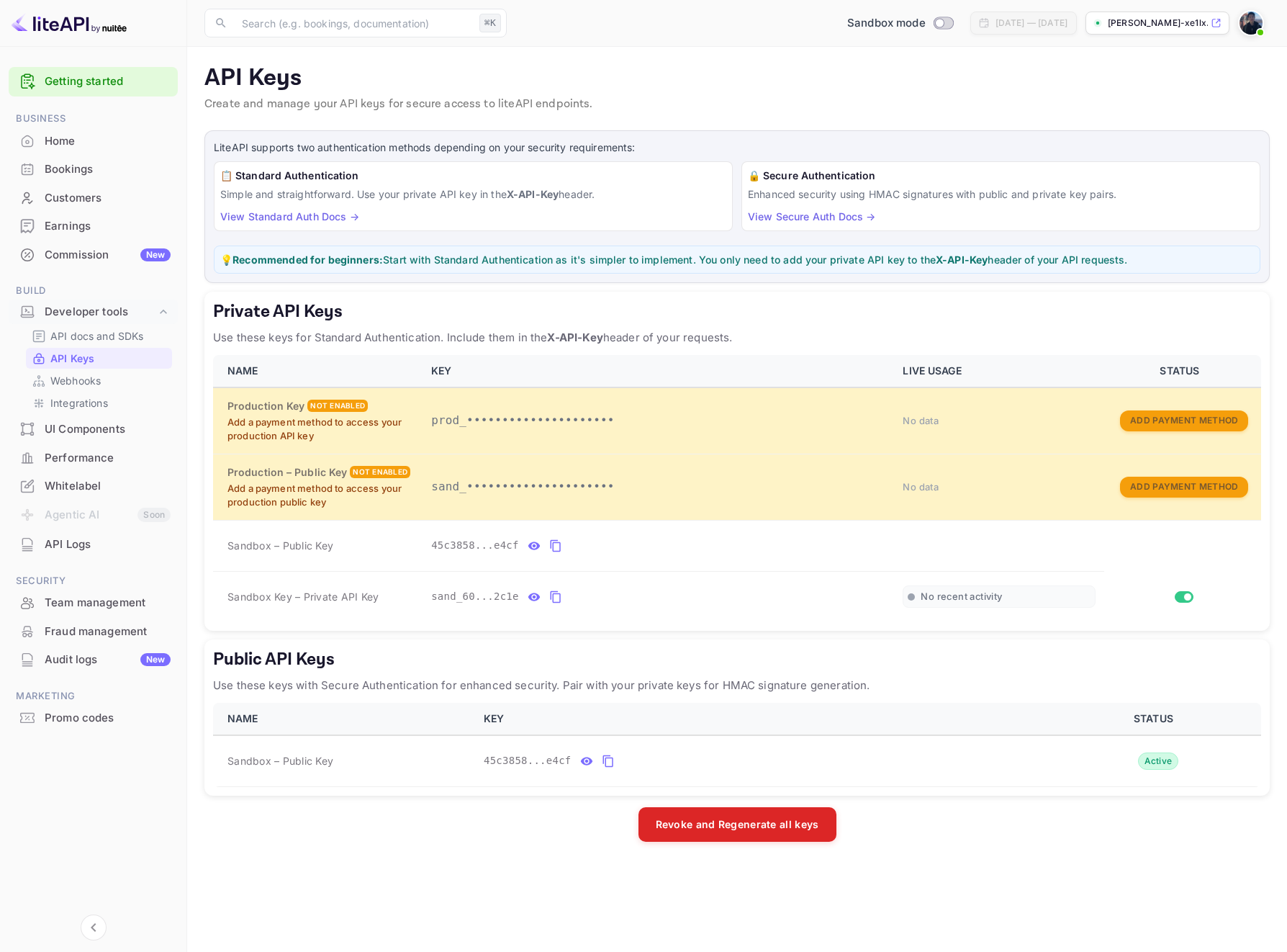
click at [618, 68] on p "API Keys" at bounding box center [737, 78] width 1065 height 29
